Goal: Task Accomplishment & Management: Manage account settings

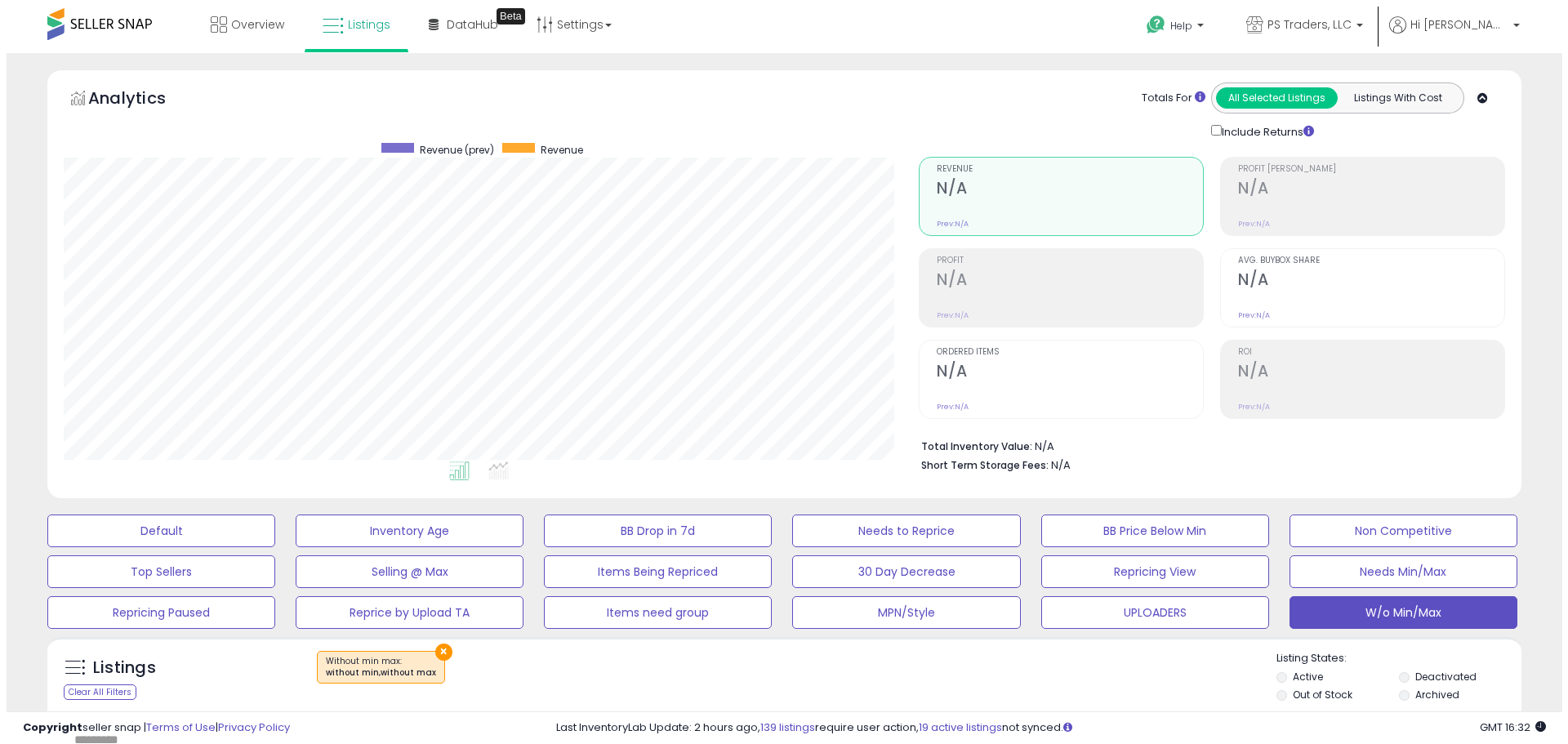
scroll to position [335, 855]
click at [1379, 624] on button "W/o Min/Max" at bounding box center [1396, 612] width 228 height 33
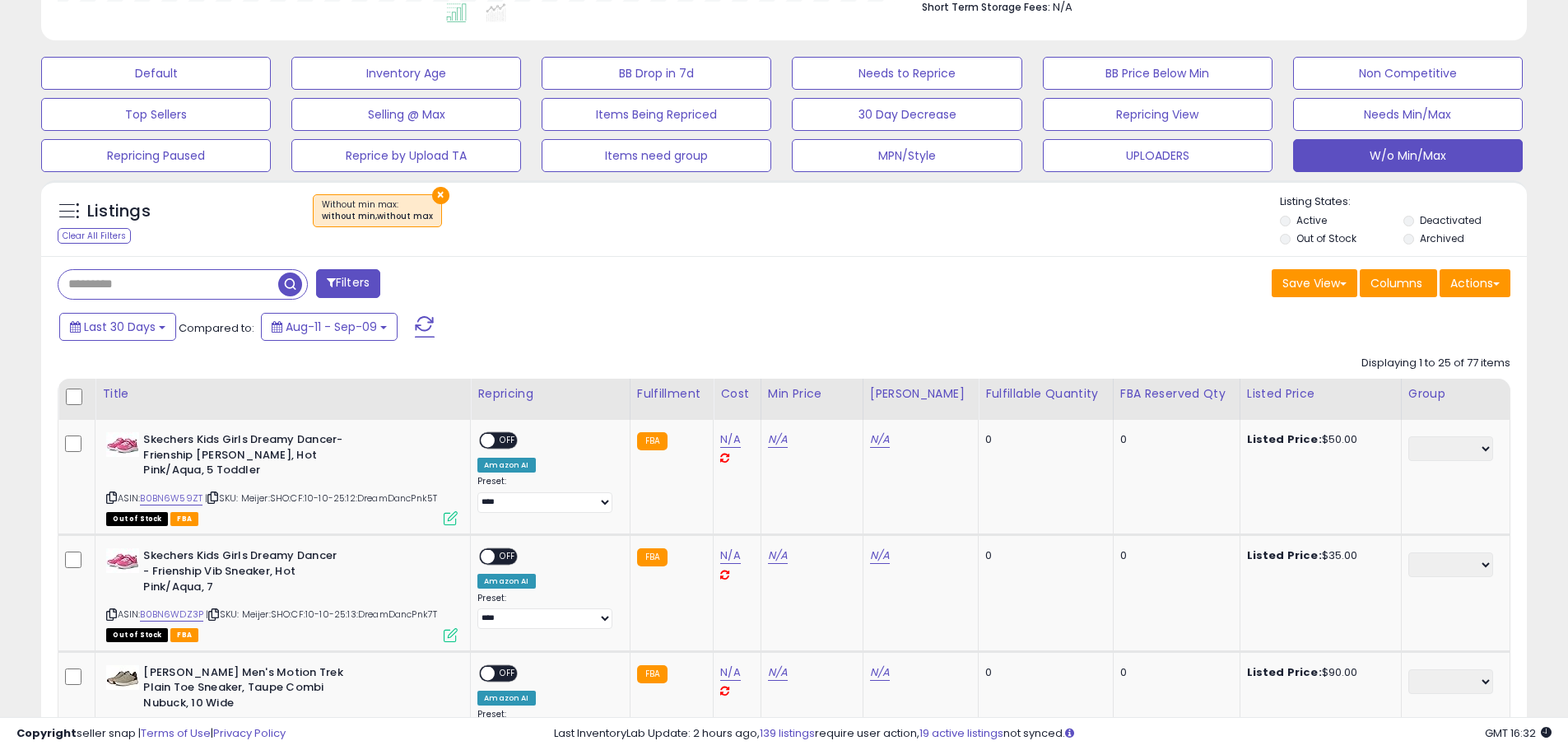
scroll to position [494, 0]
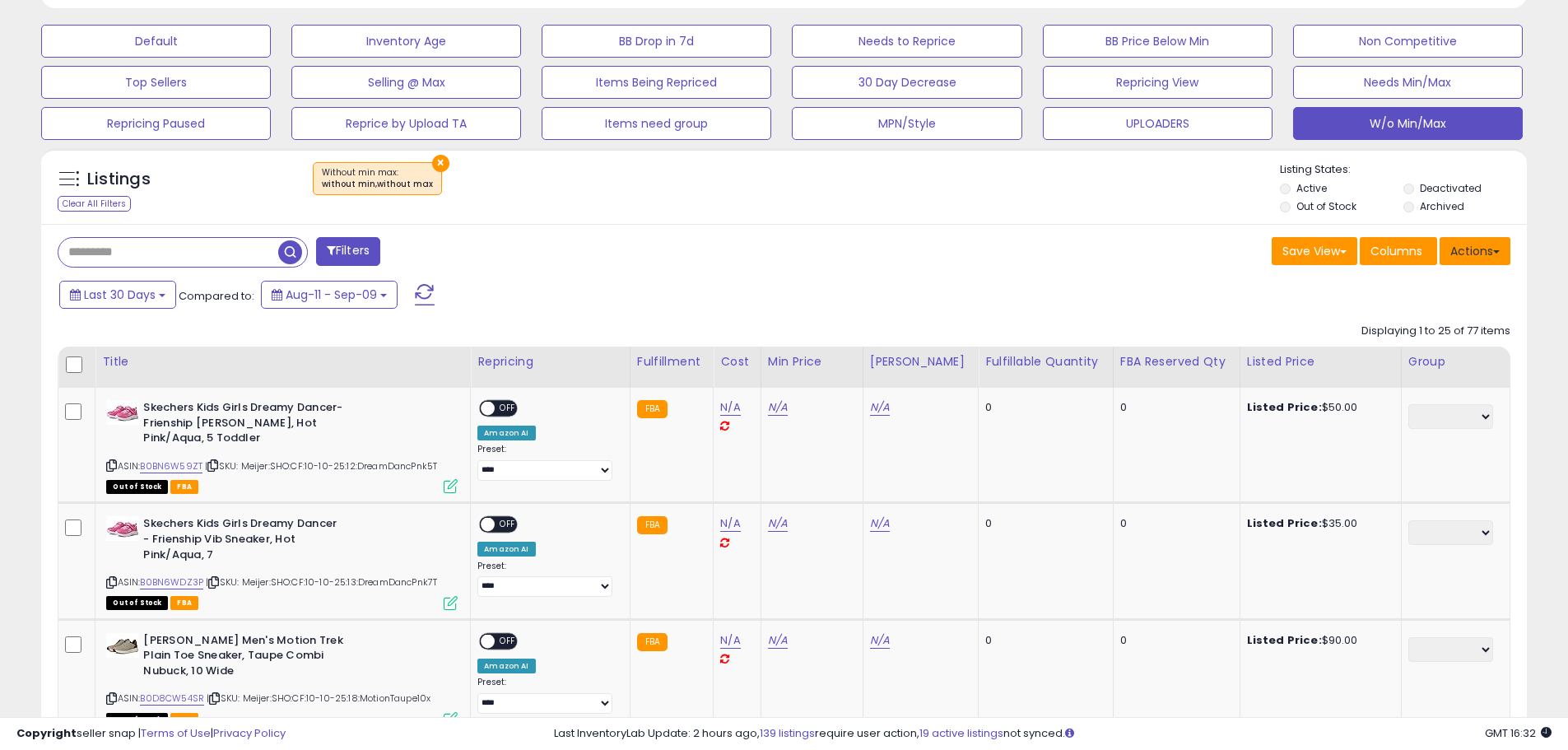
click at [1479, 253] on button "Actions" at bounding box center [1474, 251] width 70 height 28
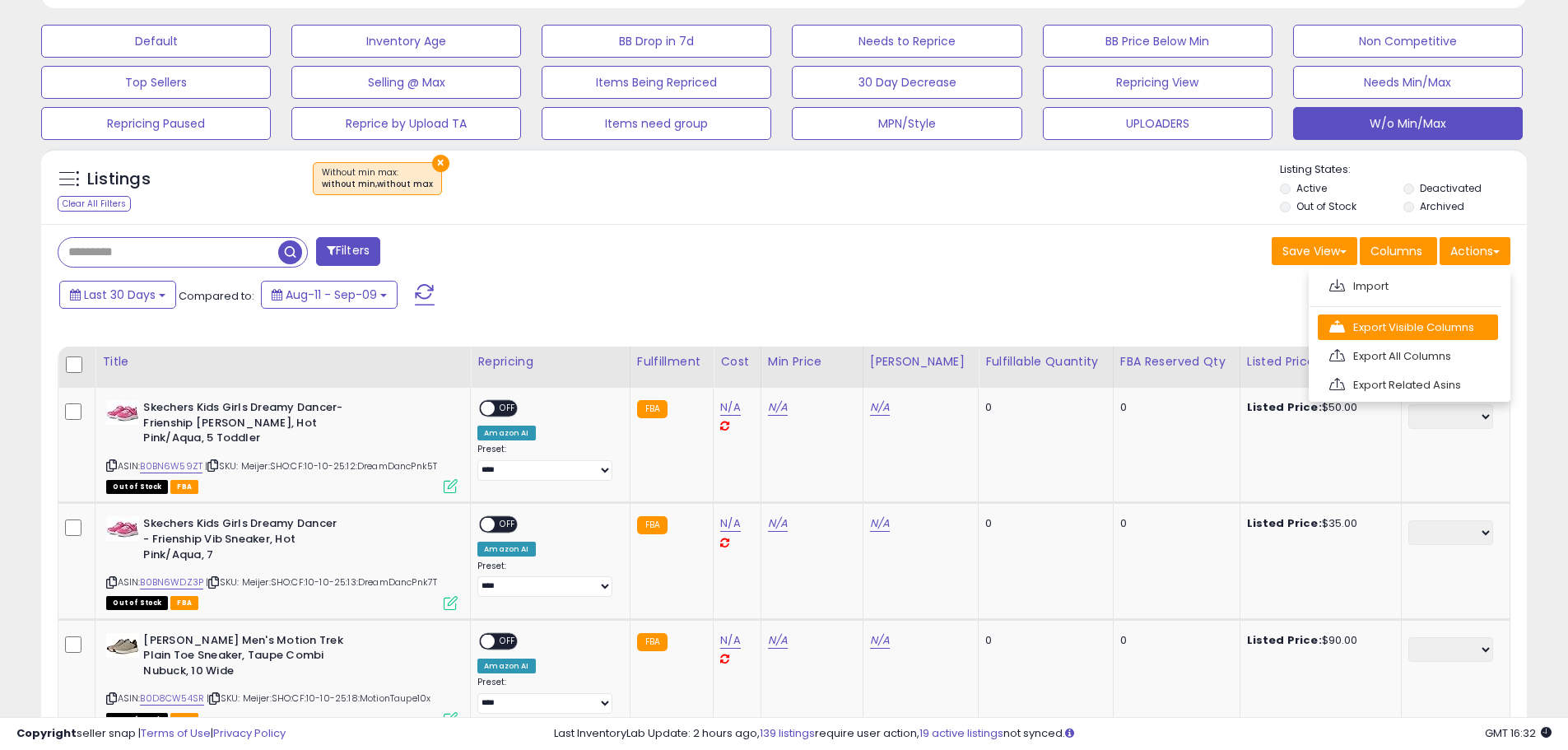
click at [1470, 314] on link "Export Visible Columns" at bounding box center [1408, 327] width 181 height 26
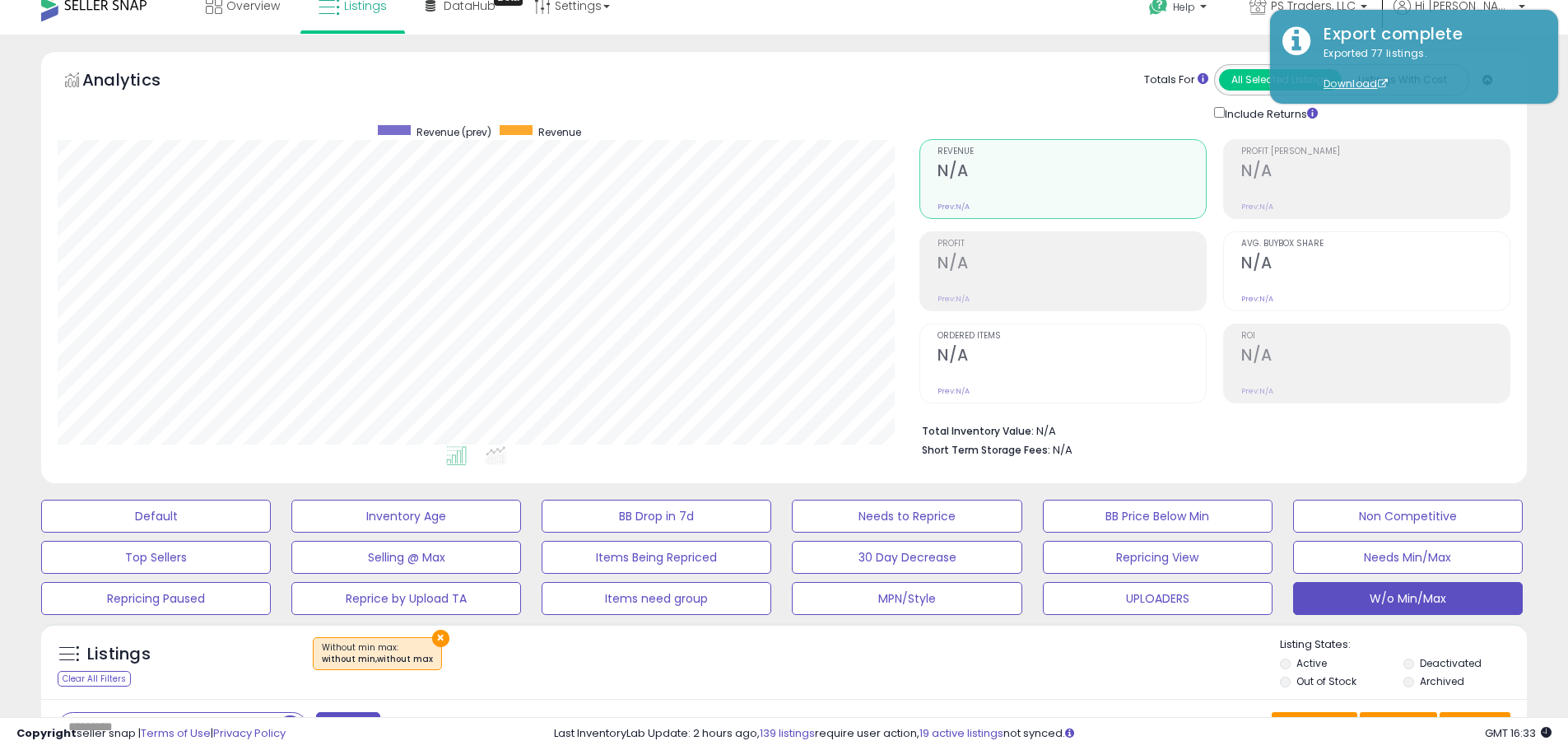
scroll to position [0, 0]
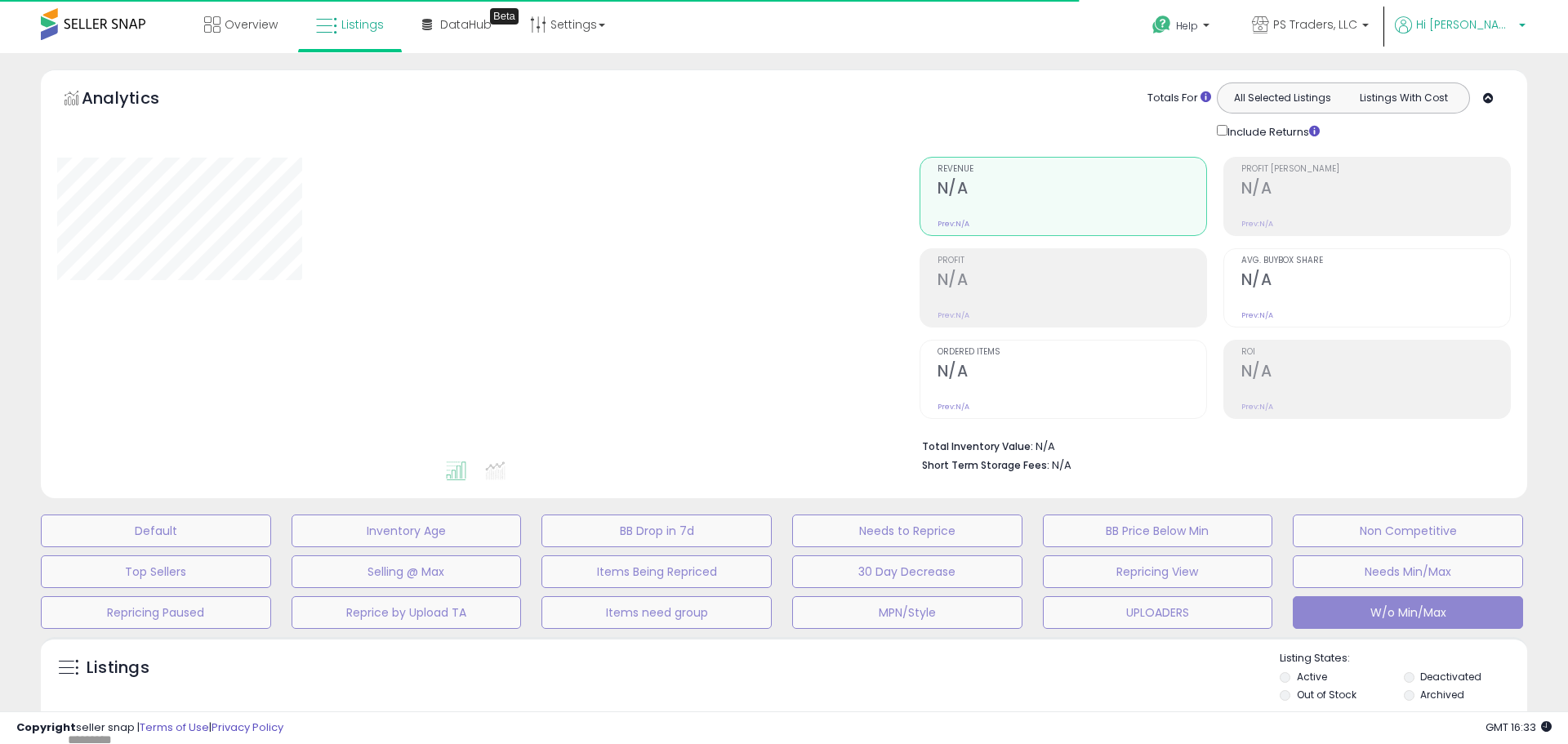
click at [1487, 25] on span "Hi [PERSON_NAME]" at bounding box center [1464, 25] width 98 height 16
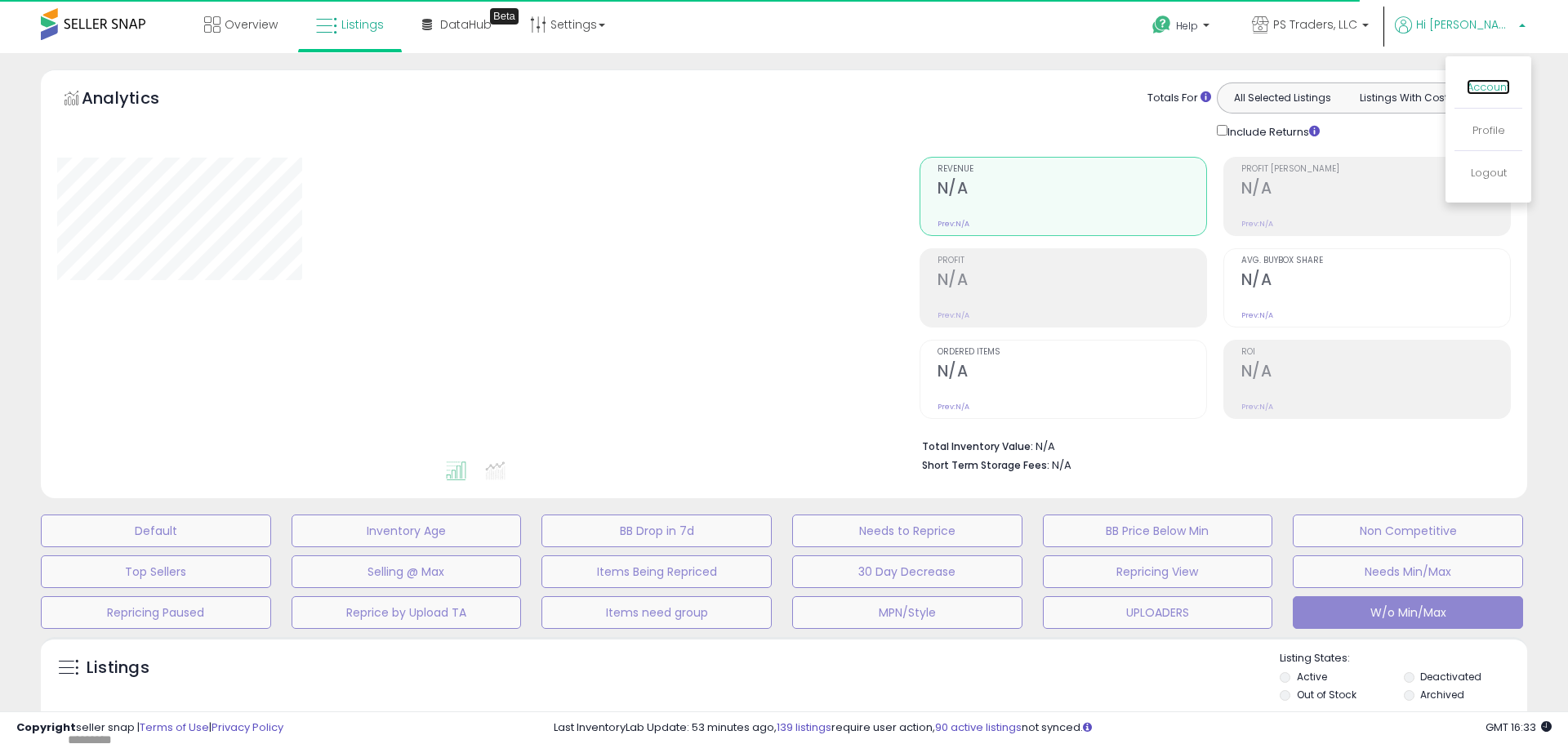
click at [1490, 89] on link "Account" at bounding box center [1488, 86] width 44 height 16
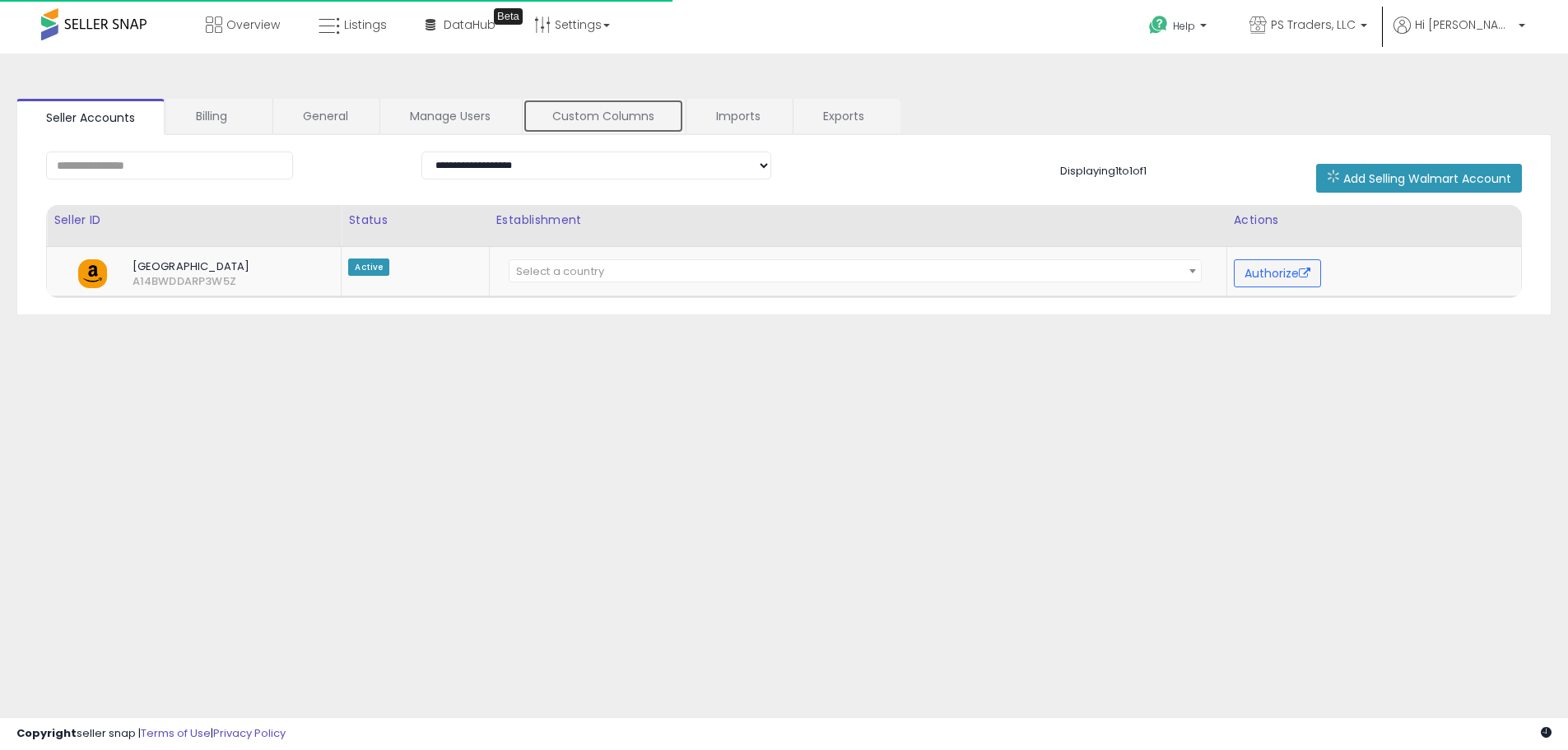
click at [618, 108] on link "Custom Columns" at bounding box center [603, 116] width 162 height 35
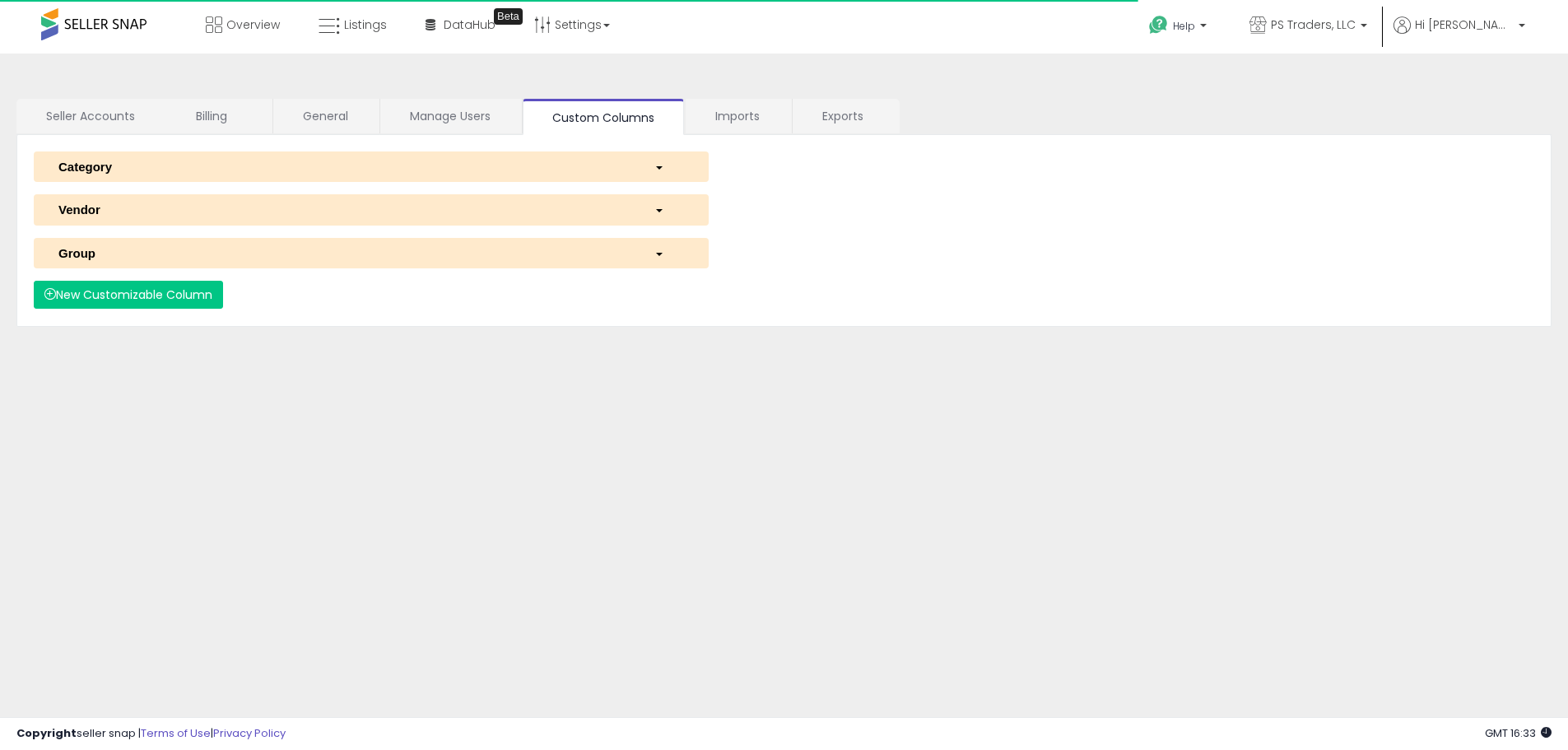
click at [194, 245] on div "Group" at bounding box center [344, 253] width 596 height 17
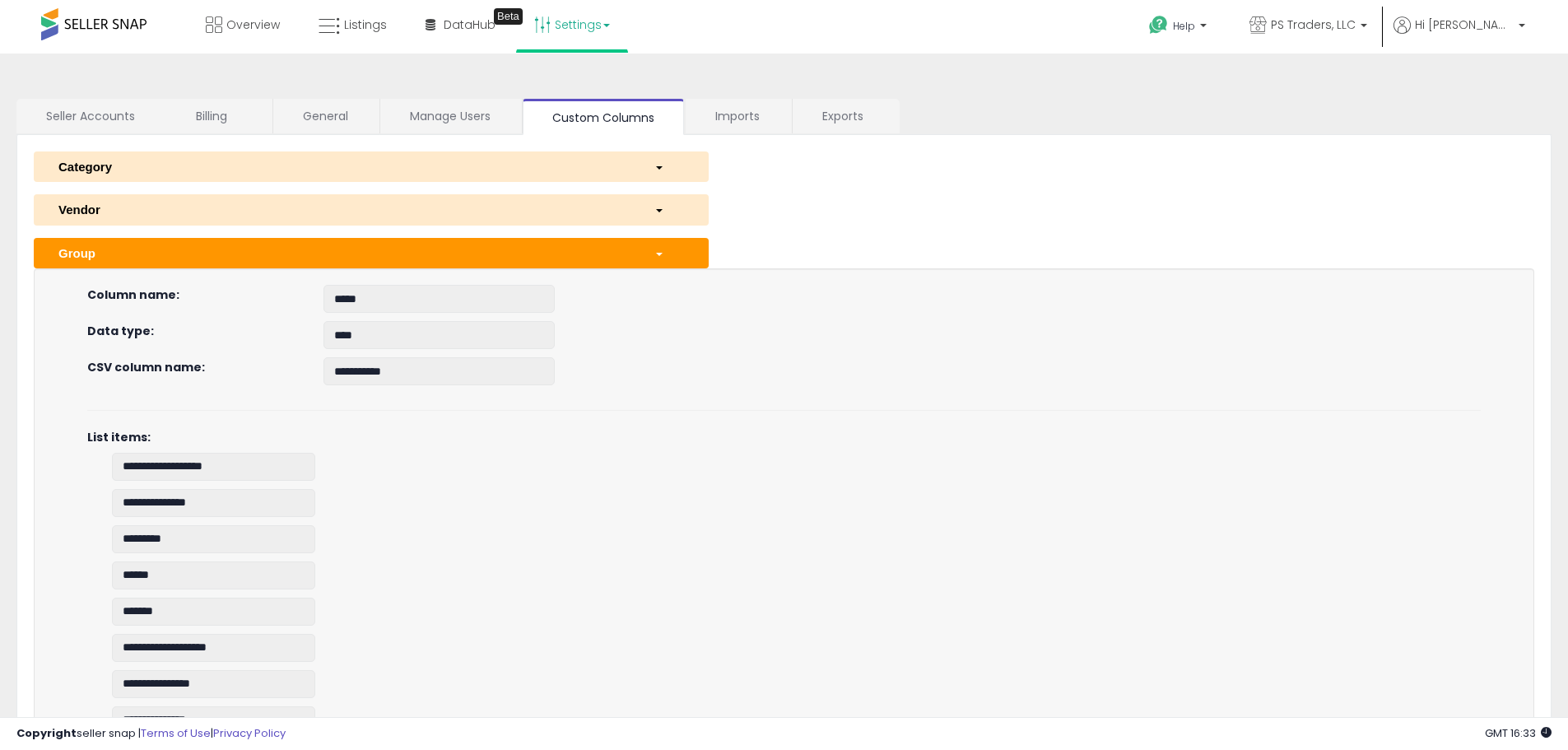
click at [555, 32] on link "Settings" at bounding box center [572, 25] width 100 height 50
click at [571, 78] on link "Store settings" at bounding box center [574, 83] width 74 height 16
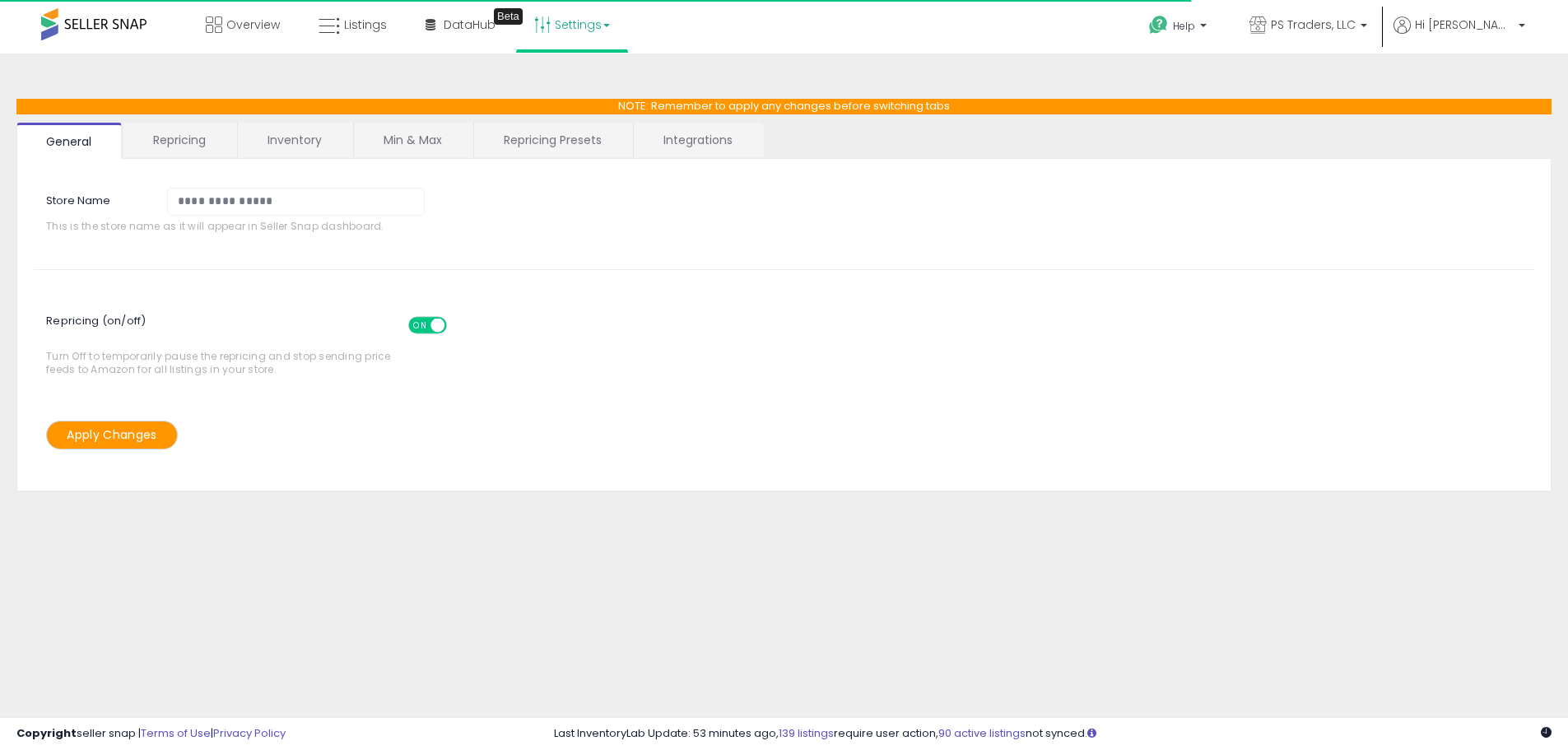
click at [532, 142] on link "Repricing Presets" at bounding box center [553, 140] width 157 height 35
select select "*********"
select select "**********"
select select "******"
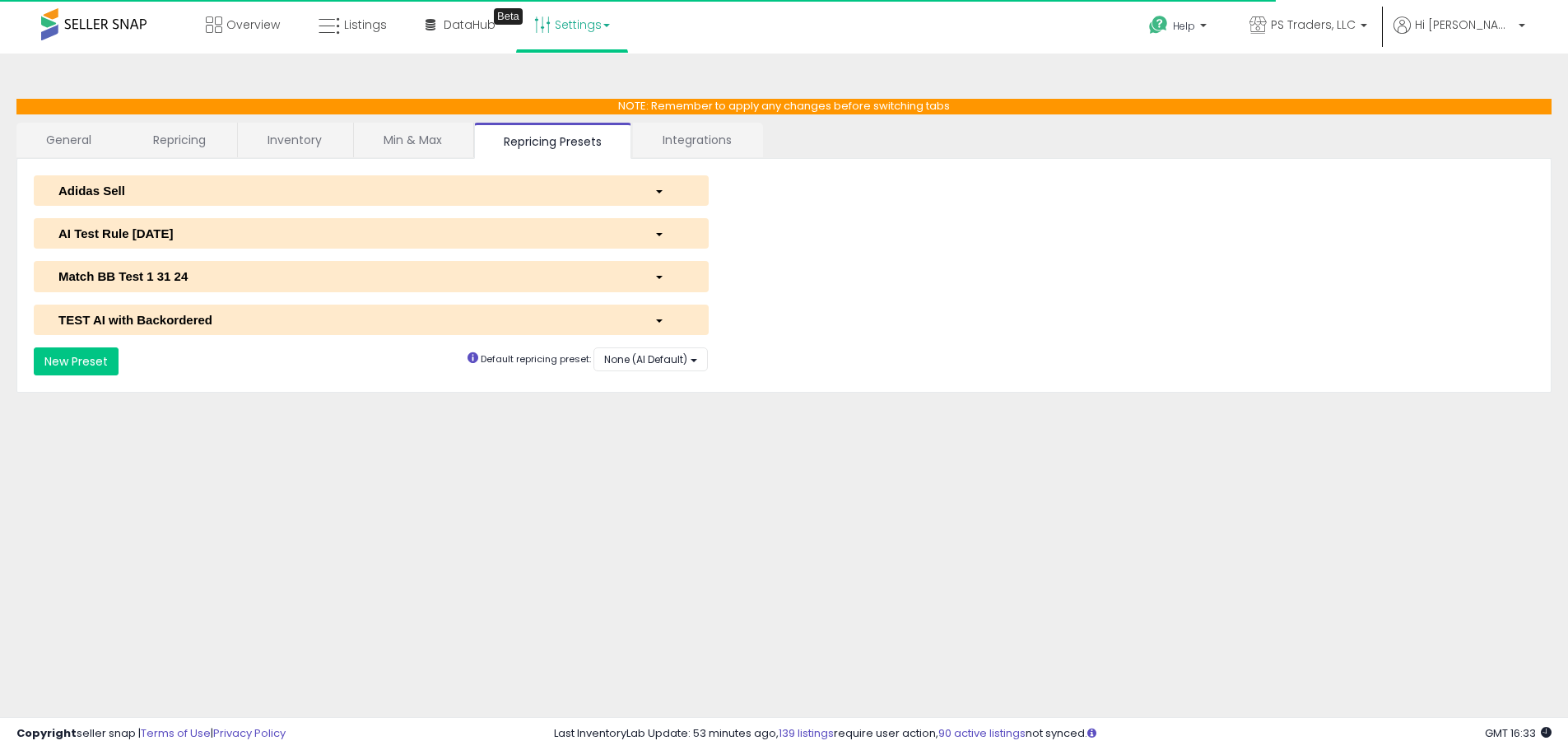
click at [207, 240] on div "AI Test Rule 2 12 2024" at bounding box center [344, 233] width 596 height 17
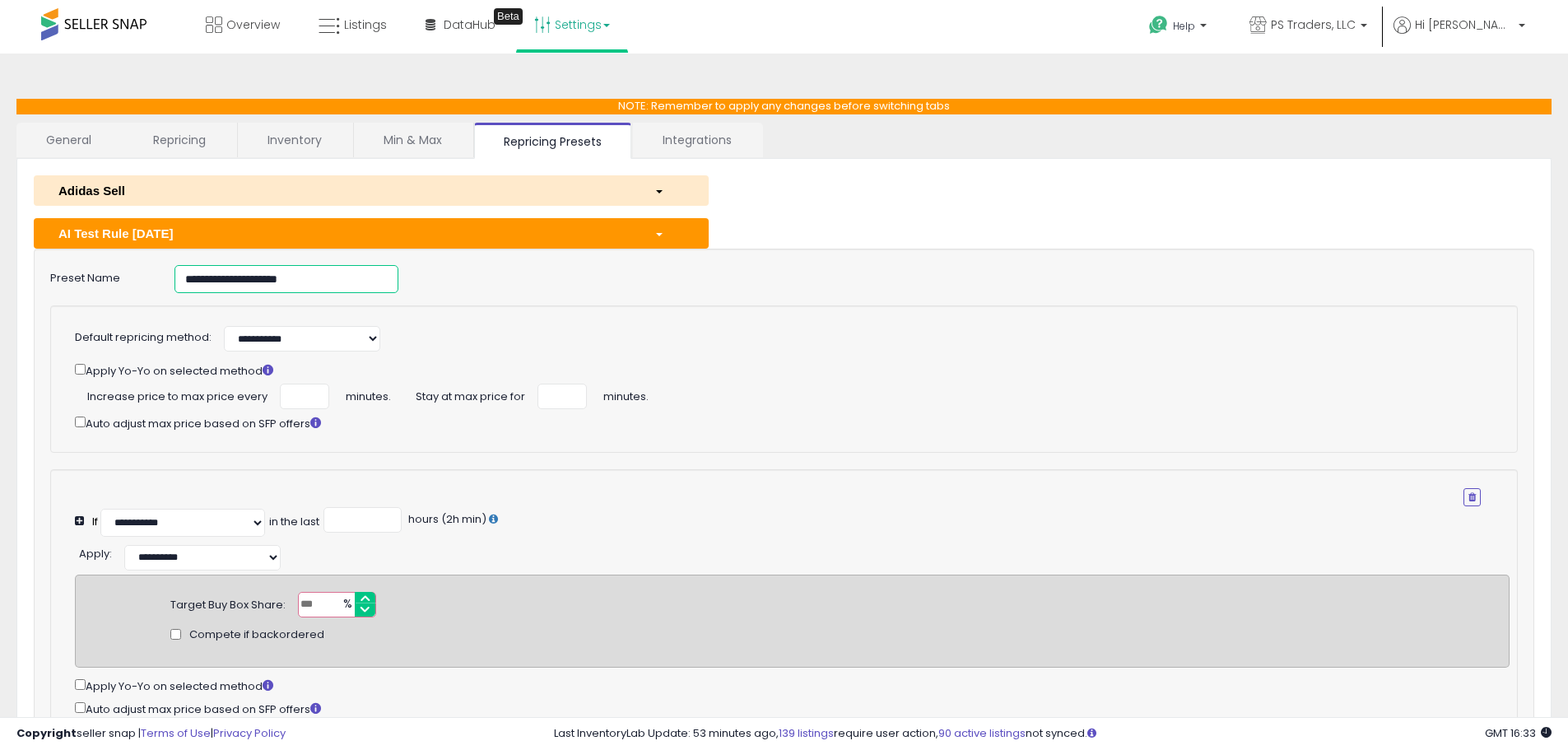
drag, startPoint x: 355, startPoint y: 283, endPoint x: 31, endPoint y: 286, distance: 324.0
click at [44, 283] on div "**********" at bounding box center [784, 279] width 1493 height 28
click at [1356, 279] on div "**********" at bounding box center [784, 279] width 1493 height 28
click at [359, 37] on link "Listings" at bounding box center [352, 25] width 93 height 50
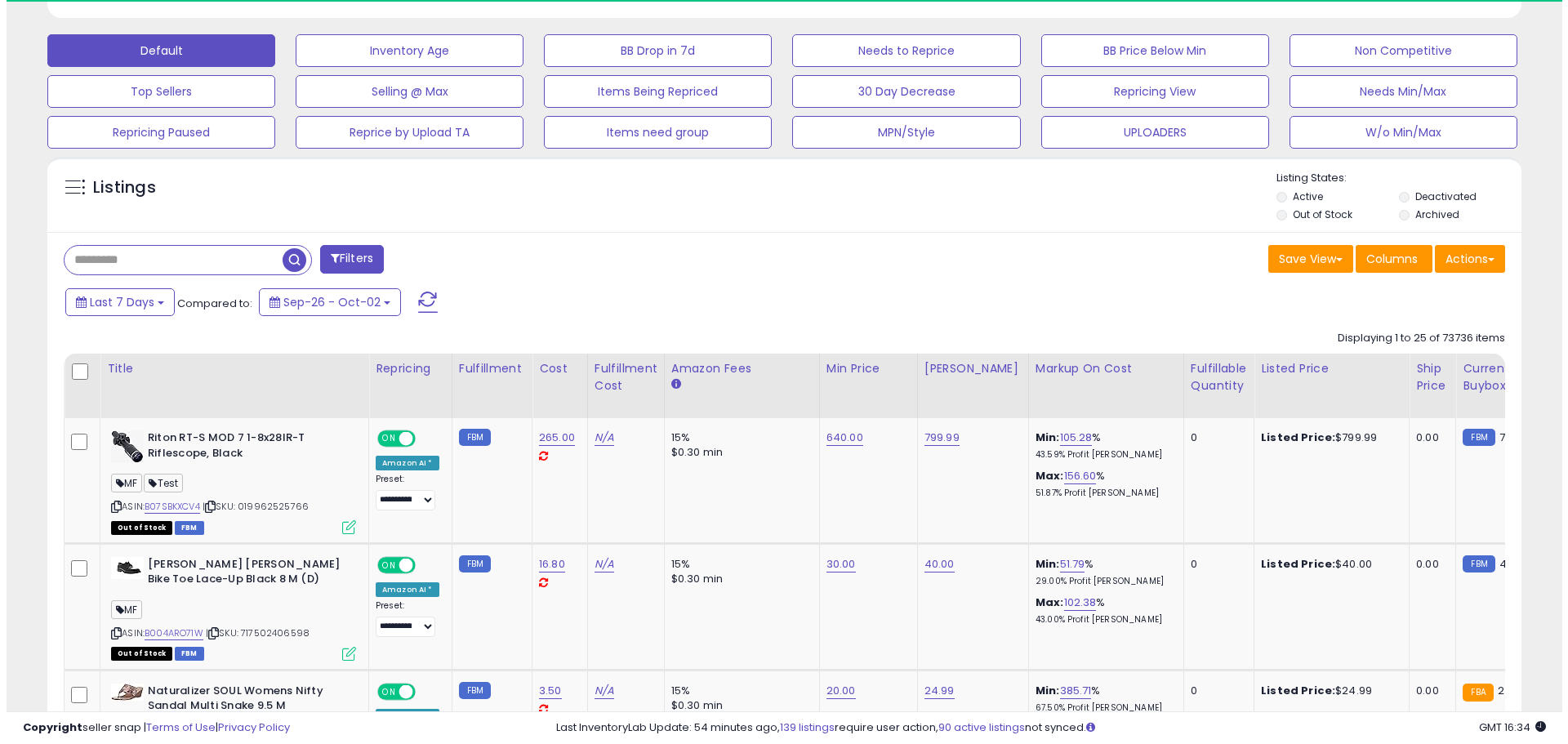
scroll to position [490, 0]
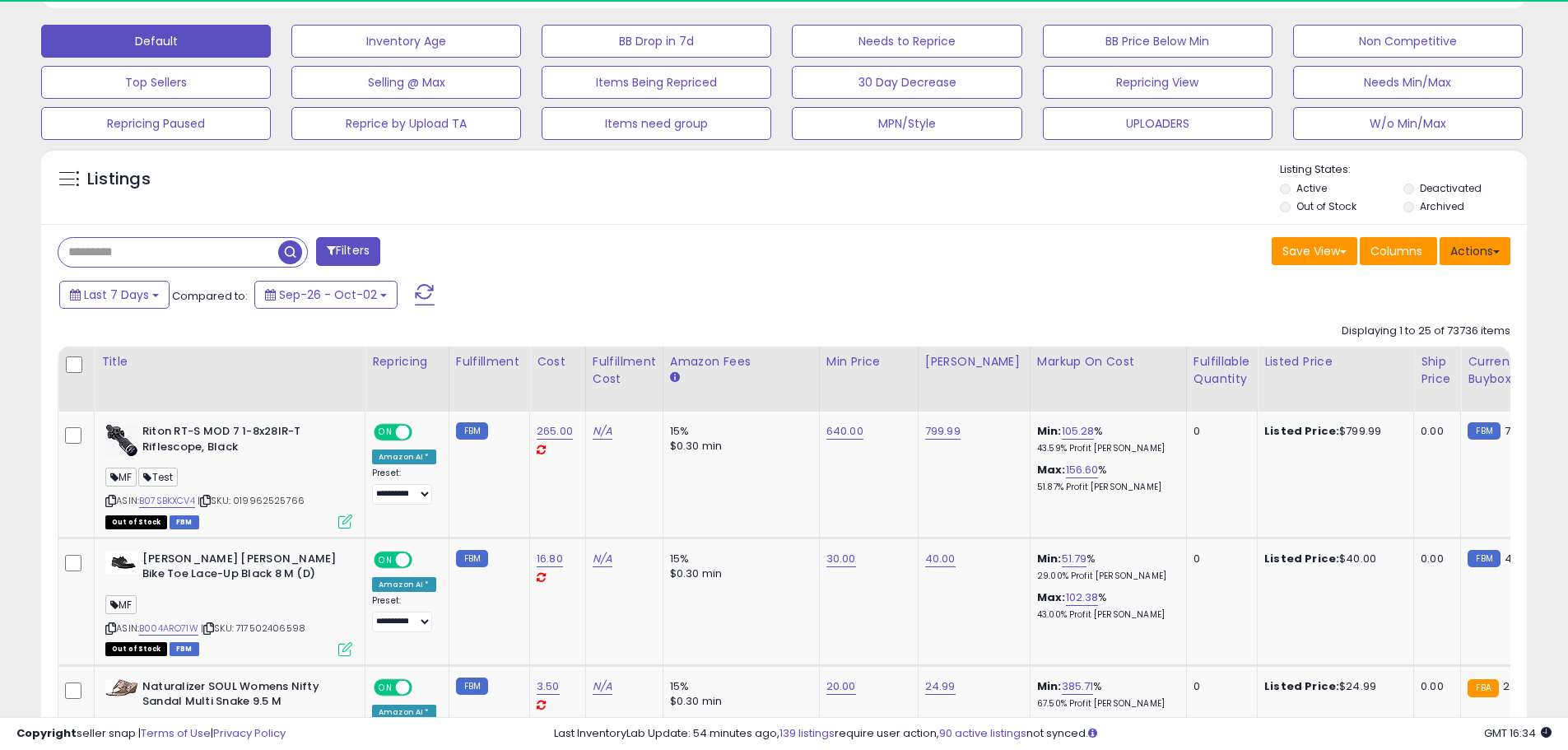
click at [1476, 248] on button "Actions" at bounding box center [1474, 251] width 70 height 28
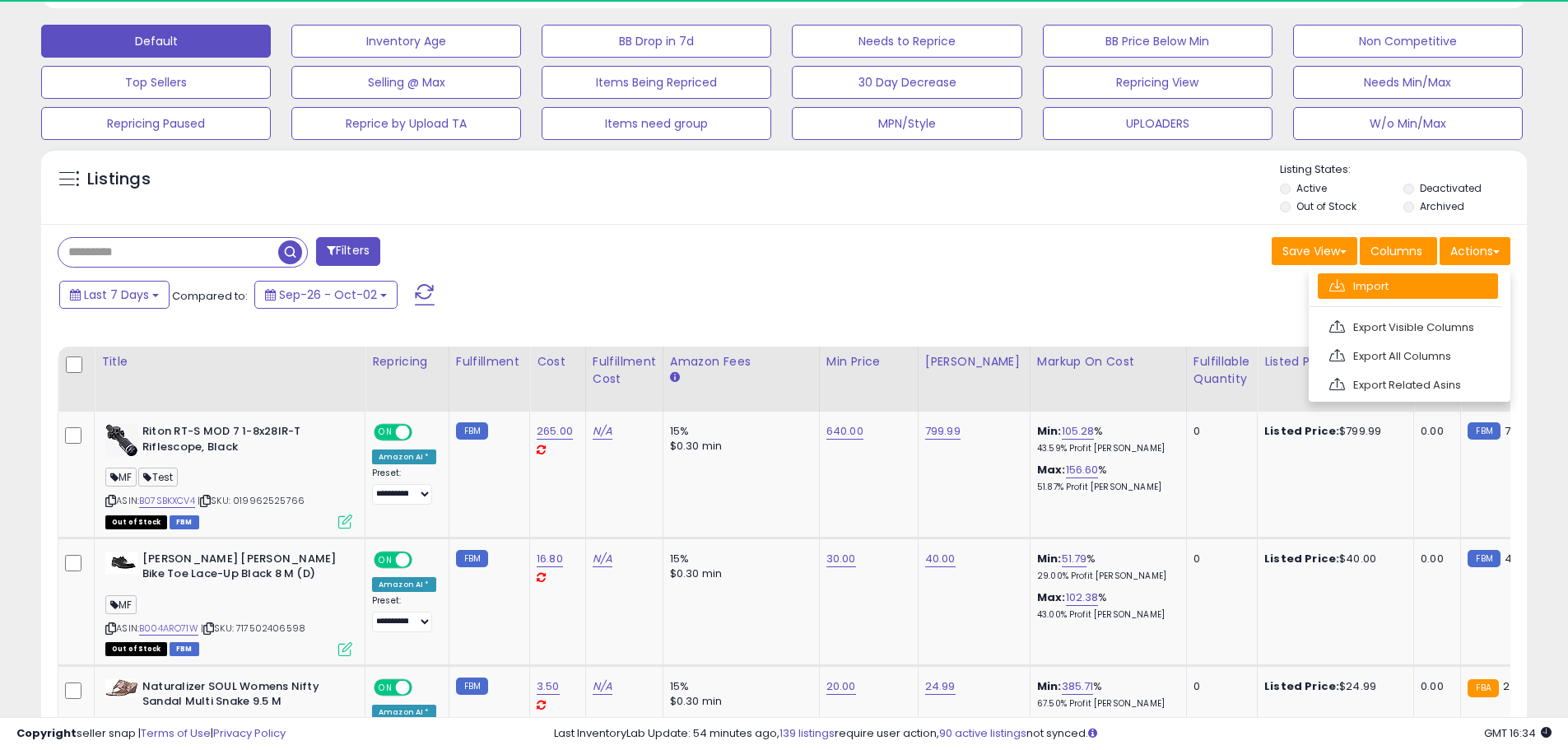
click at [1429, 296] on link "Import" at bounding box center [1408, 286] width 181 height 26
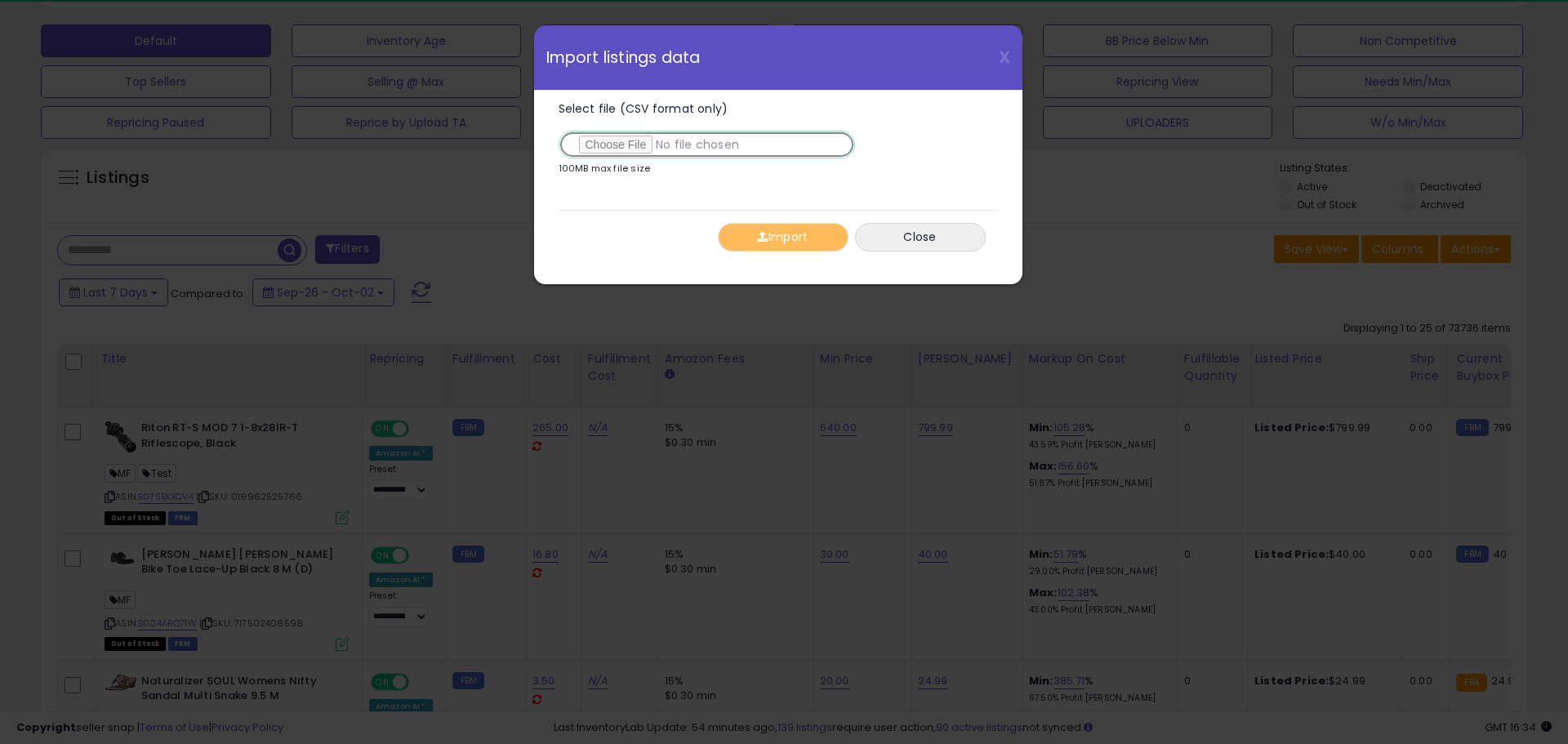
click at [651, 146] on input "Select file (CSV format only)" at bounding box center [706, 145] width 297 height 28
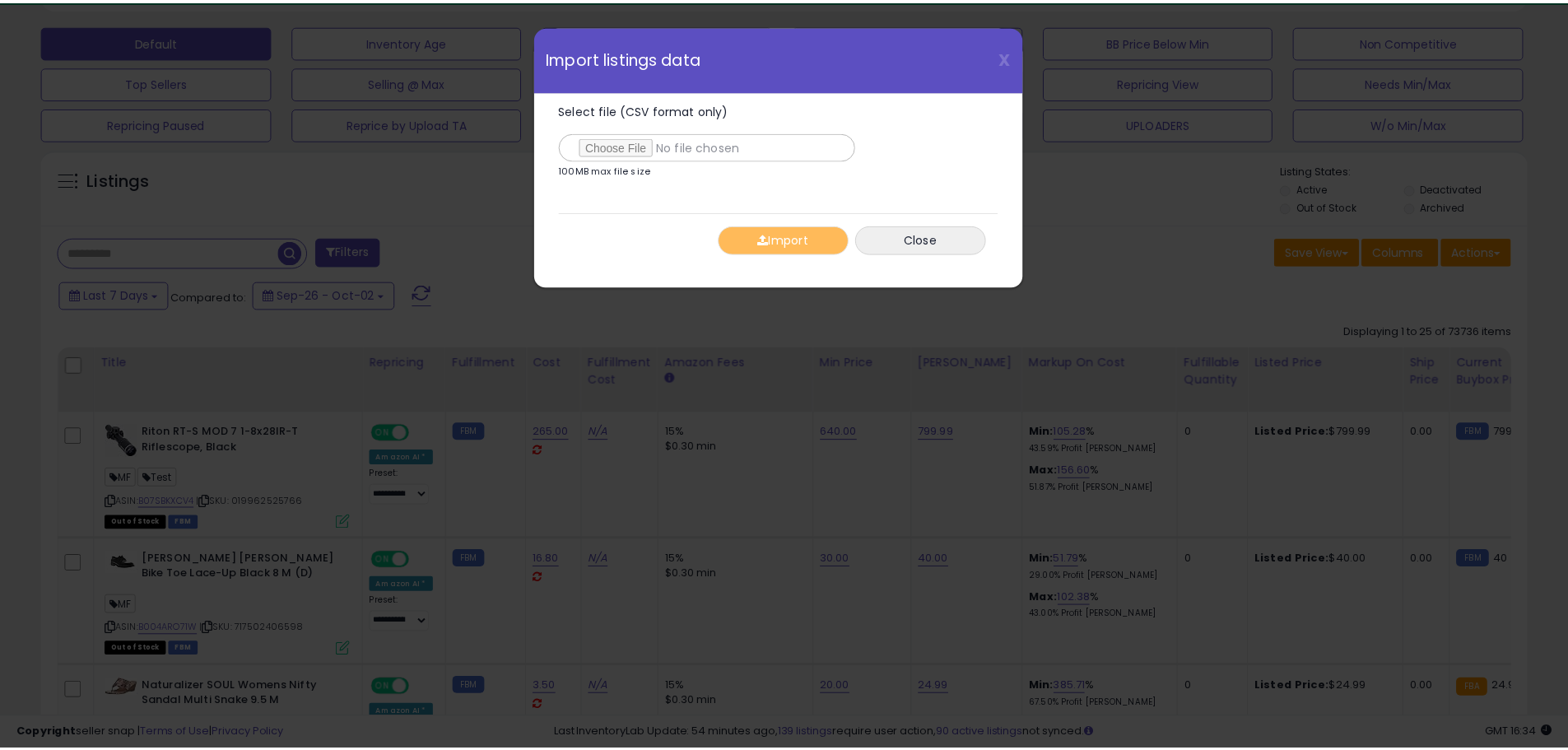
scroll to position [337, 869]
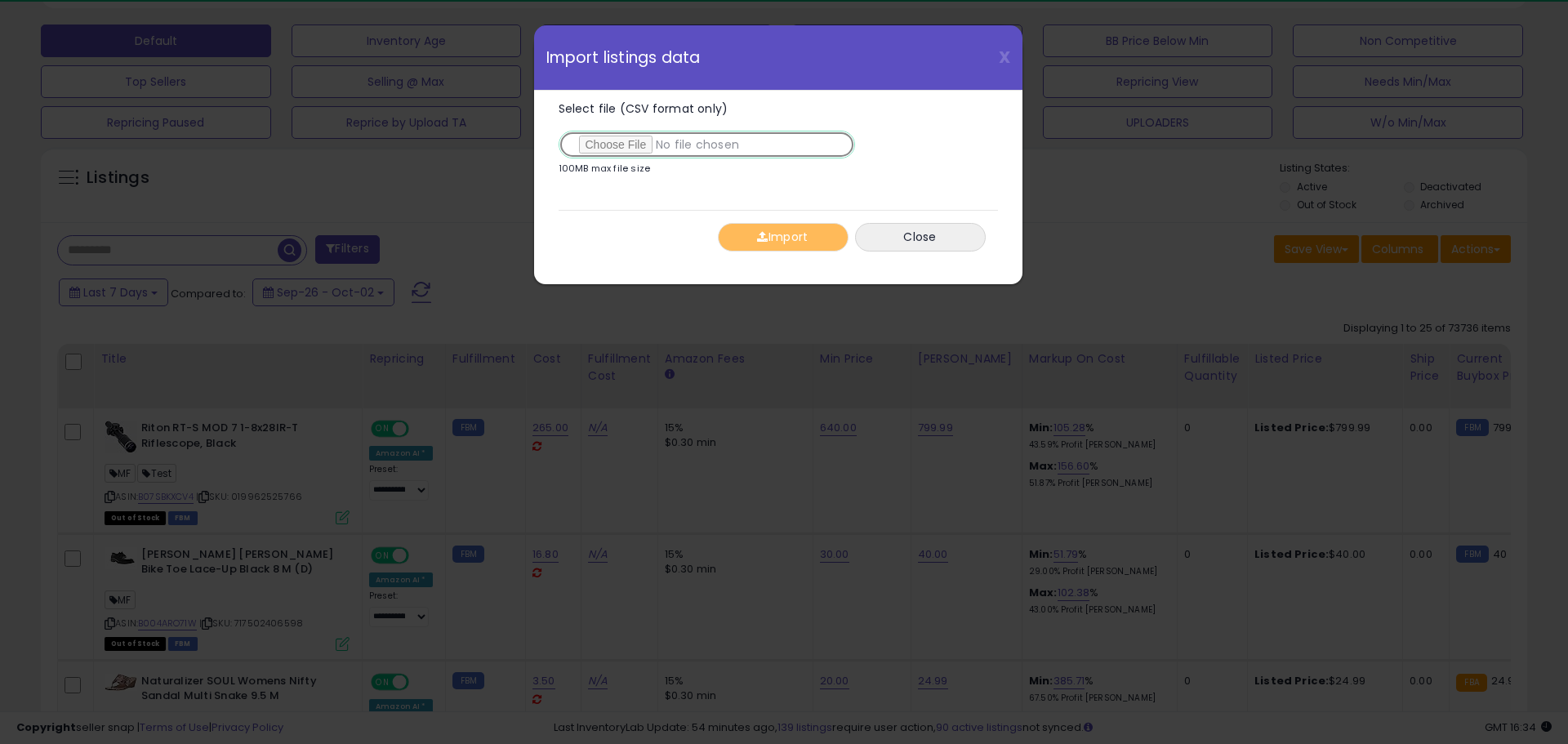
type input "**********"
click at [790, 235] on button "Import" at bounding box center [783, 237] width 131 height 29
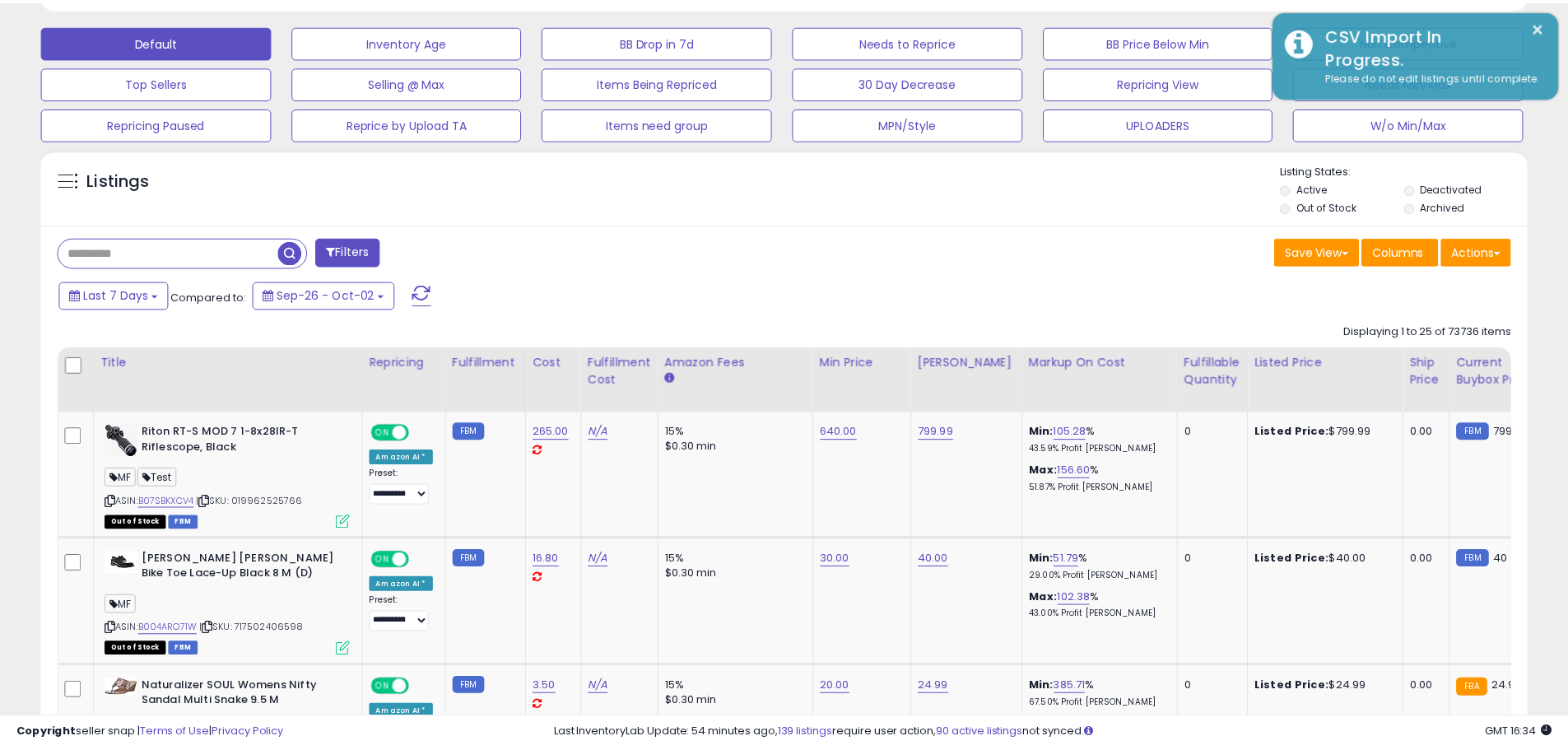
scroll to position [822786, 822285]
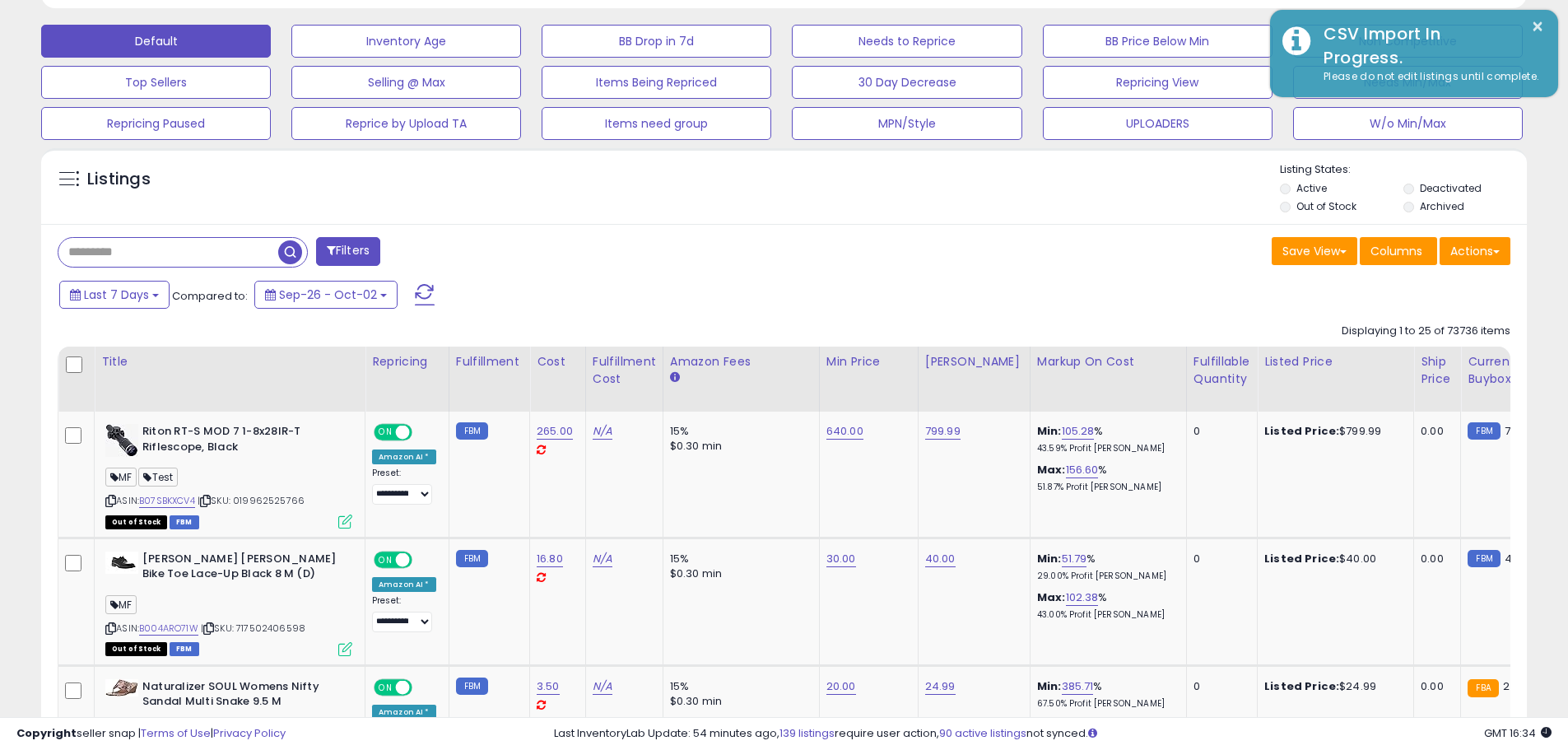
click at [1146, 286] on div "Last 7 Days Compared to: Sep-26 - Oct-02" at bounding box center [782, 297] width 1478 height 37
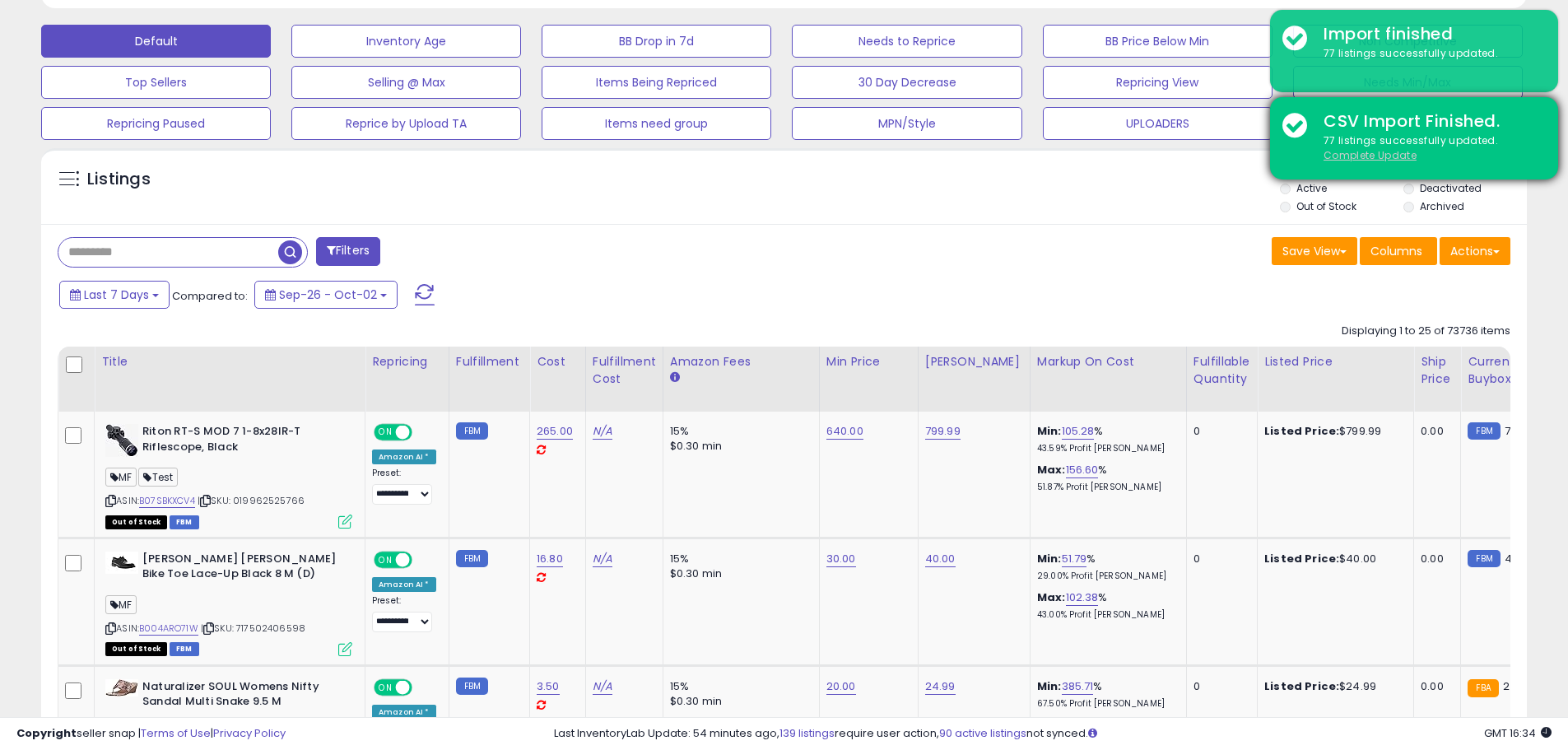
click at [1387, 154] on u "Complete Update" at bounding box center [1370, 155] width 93 height 14
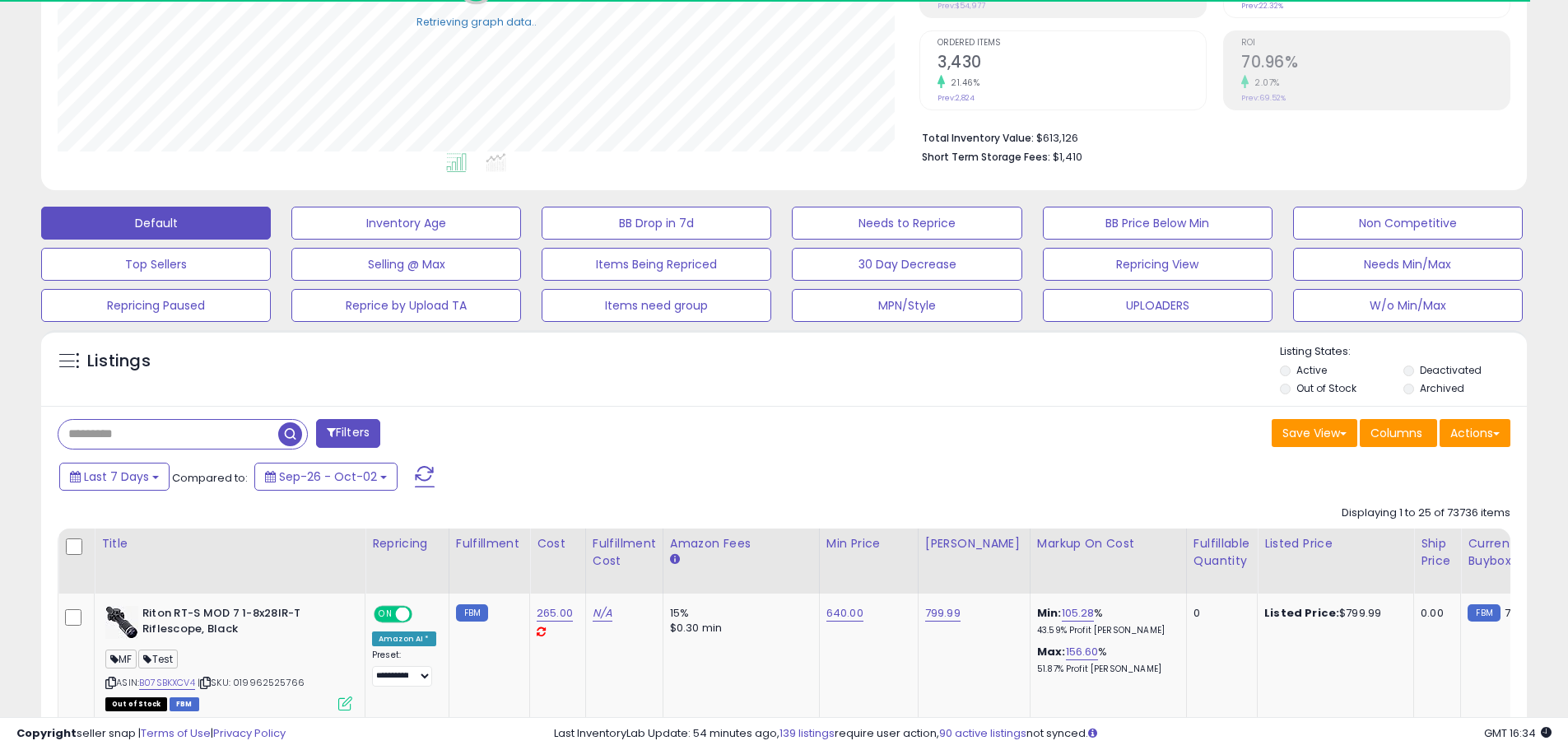
click at [621, 386] on div "Listings" at bounding box center [784, 372] width 1486 height 56
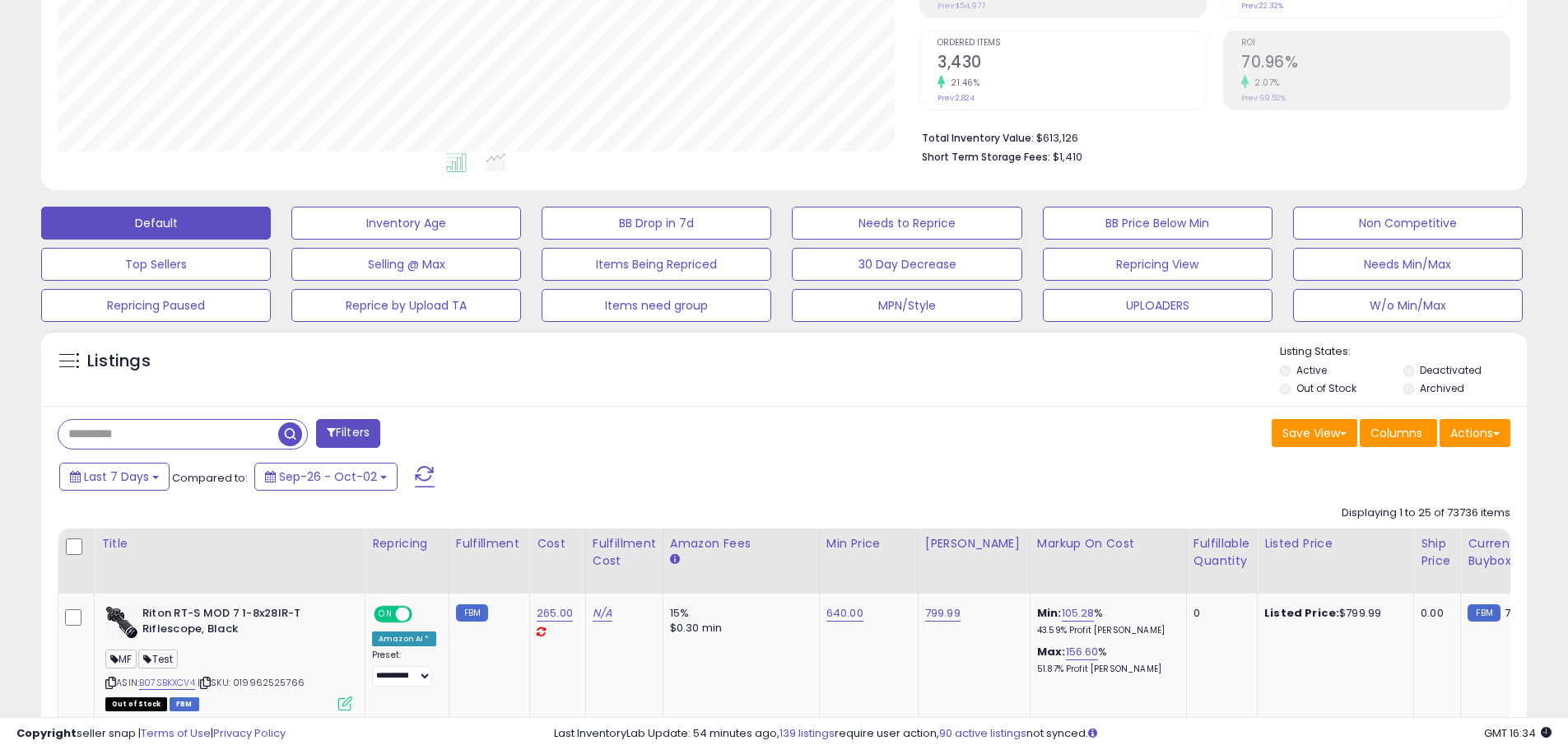
scroll to position [337, 862]
click at [707, 399] on div "Listings" at bounding box center [784, 372] width 1486 height 56
click at [1030, 429] on div "Save View Save As New View Columns Actions [GEOGRAPHIC_DATA]" at bounding box center [1154, 435] width 739 height 32
click at [1150, 494] on div "Last 7 Days Compared to: Sep-26 - Oct-02" at bounding box center [782, 478] width 1478 height 37
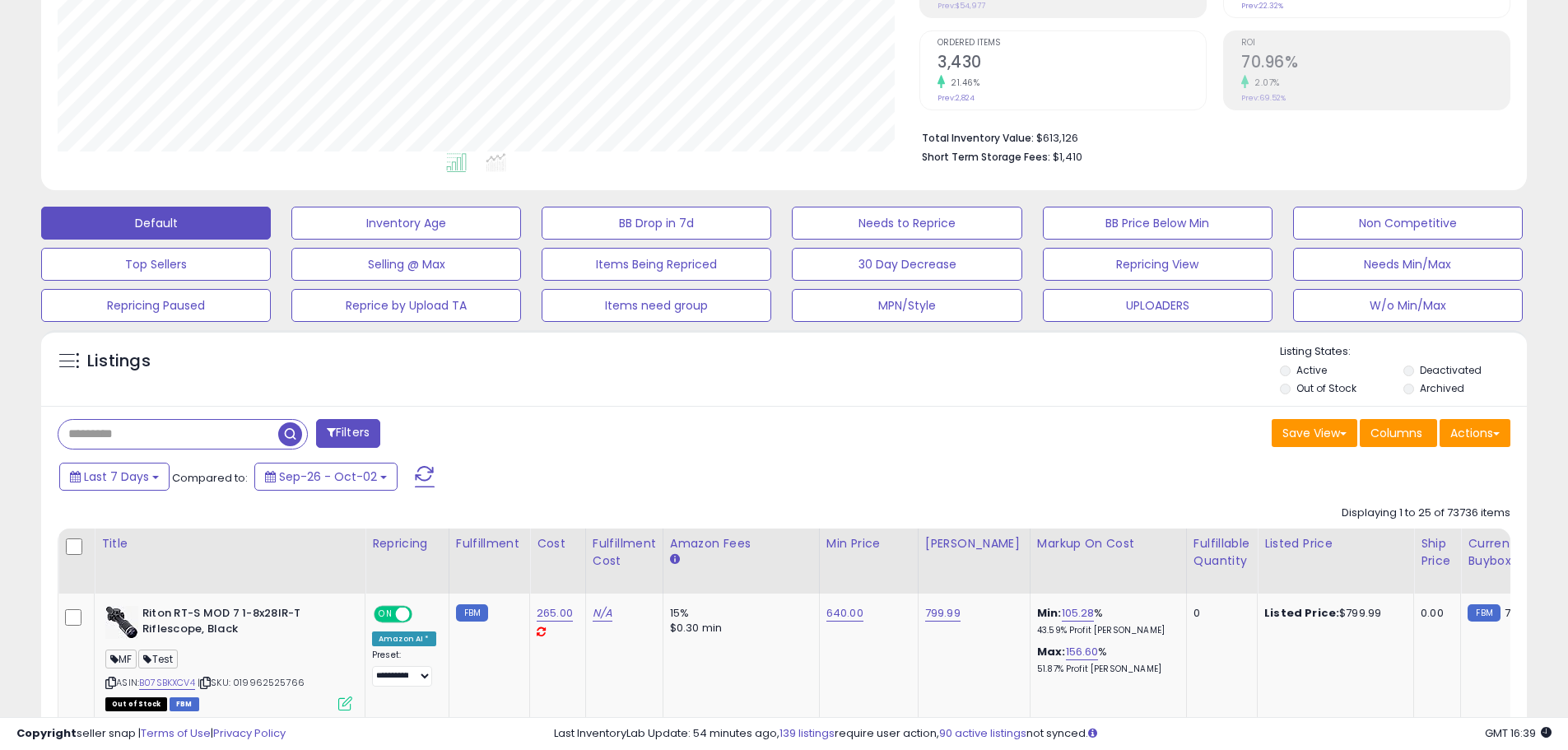
click at [1140, 423] on div "Save View Save As New View Columns Actions [GEOGRAPHIC_DATA]" at bounding box center [1154, 435] width 739 height 32
